Goal: Task Accomplishment & Management: Use online tool/utility

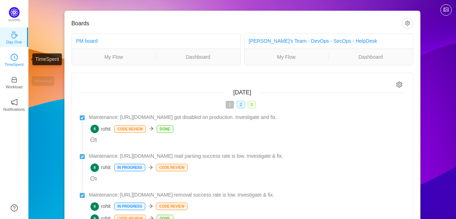
click at [18, 56] on link "TimeSpent" at bounding box center [14, 59] width 7 height 7
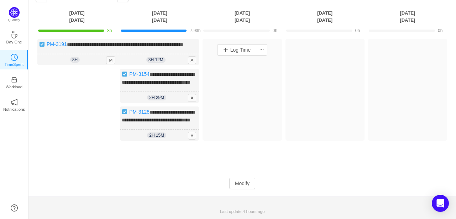
scroll to position [59, 0]
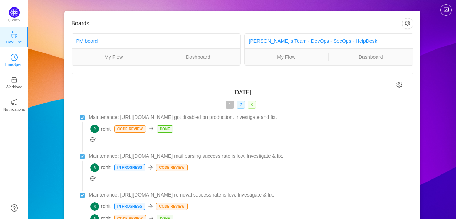
click at [10, 63] on p "TimeSpent" at bounding box center [14, 64] width 19 height 6
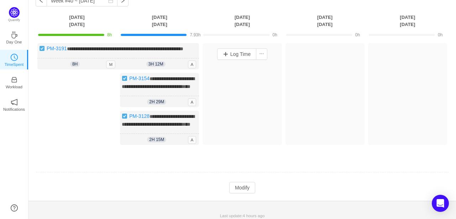
scroll to position [63, 0]
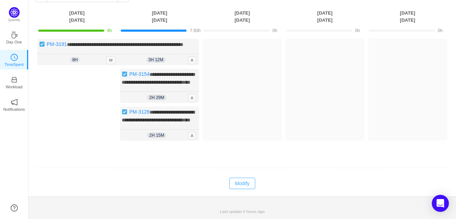
click at [243, 188] on button "Modify" at bounding box center [242, 183] width 26 height 11
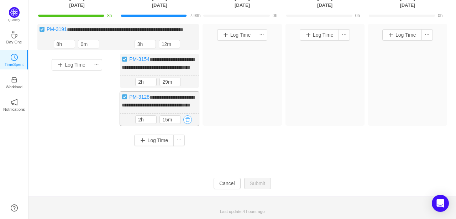
click at [190, 124] on button "button" at bounding box center [187, 119] width 9 height 9
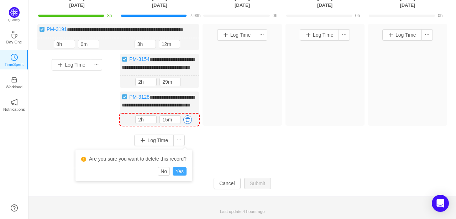
click at [179, 167] on button "Yes" at bounding box center [180, 171] width 14 height 9
click at [179, 159] on td "**********" at bounding box center [243, 90] width 414 height 138
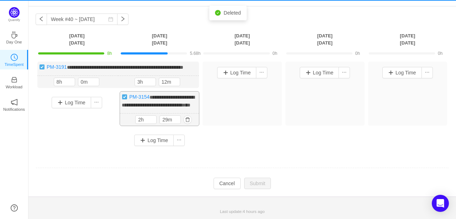
scroll to position [34, 0]
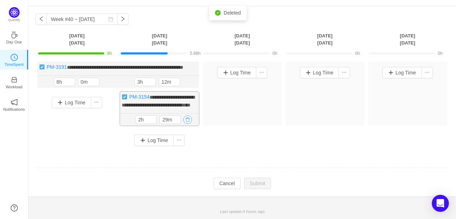
click at [189, 120] on button "button" at bounding box center [187, 119] width 9 height 9
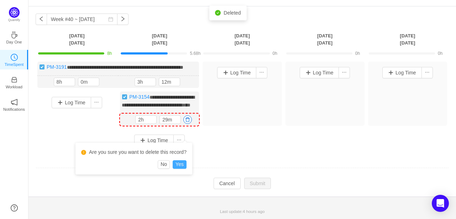
click at [180, 160] on button "Yes" at bounding box center [180, 164] width 14 height 9
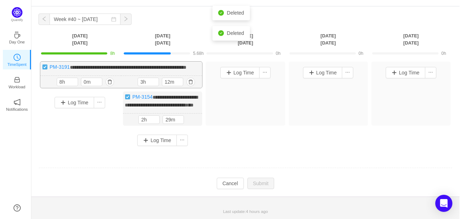
scroll to position [0, 0]
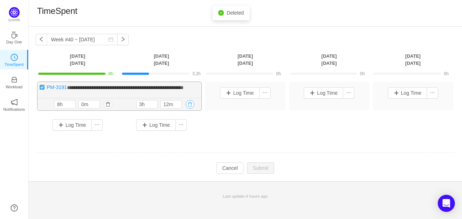
click at [190, 109] on button "button" at bounding box center [190, 104] width 9 height 9
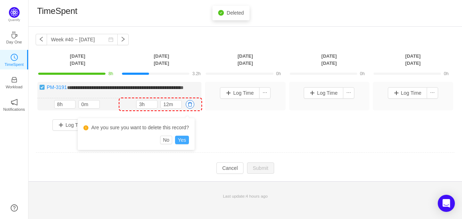
click at [182, 141] on button "Yes" at bounding box center [182, 140] width 14 height 9
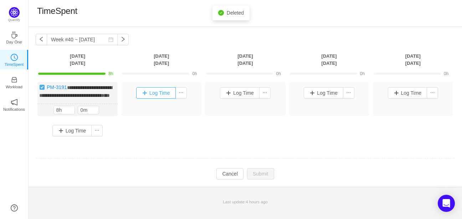
click at [154, 91] on button "Log Time" at bounding box center [156, 92] width 40 height 11
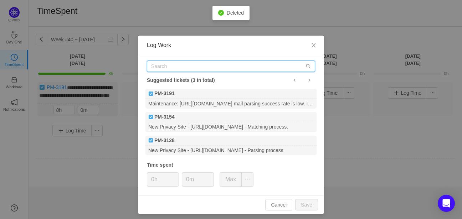
click at [179, 68] on input "text" at bounding box center [231, 66] width 168 height 11
paste input "PM-3196"
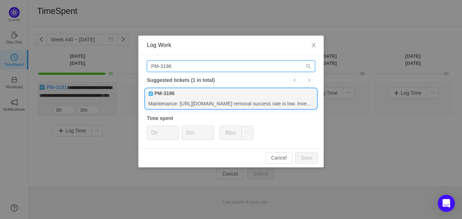
type input "PM-3196"
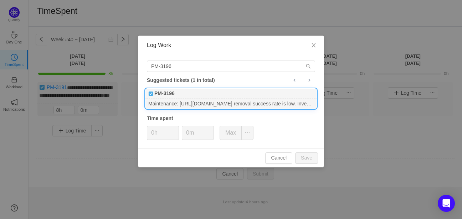
click at [226, 96] on div "PM-3196" at bounding box center [230, 94] width 171 height 10
click at [301, 159] on button "Save" at bounding box center [306, 157] width 23 height 11
type input "0h"
